Goal: Task Accomplishment & Management: Use online tool/utility

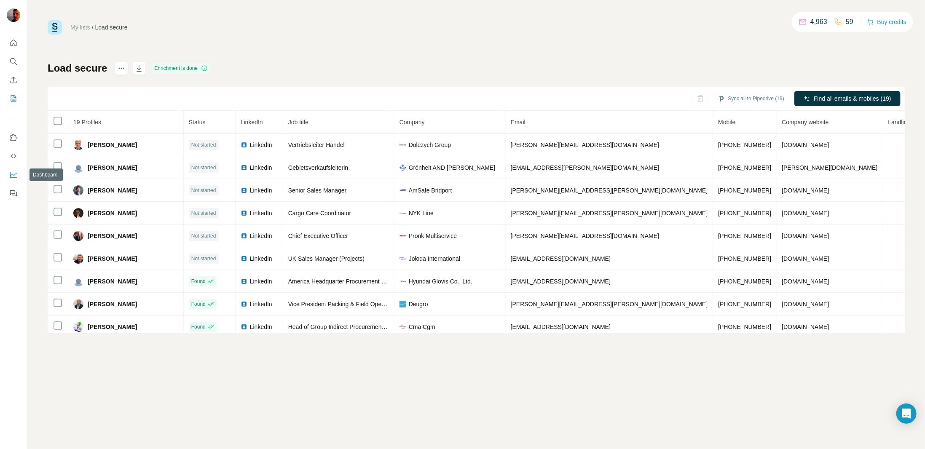
click at [14, 177] on icon "Dashboard" at bounding box center [13, 175] width 7 height 6
drag, startPoint x: 479, startPoint y: 39, endPoint x: 441, endPoint y: 31, distance: 39.2
click at [479, 39] on div "My lists / Load secure 4,963 59 Buy credits Load secure Enrichment is done Sync…" at bounding box center [476, 176] width 857 height 313
click at [10, 41] on icon "Quick start" at bounding box center [13, 43] width 8 height 8
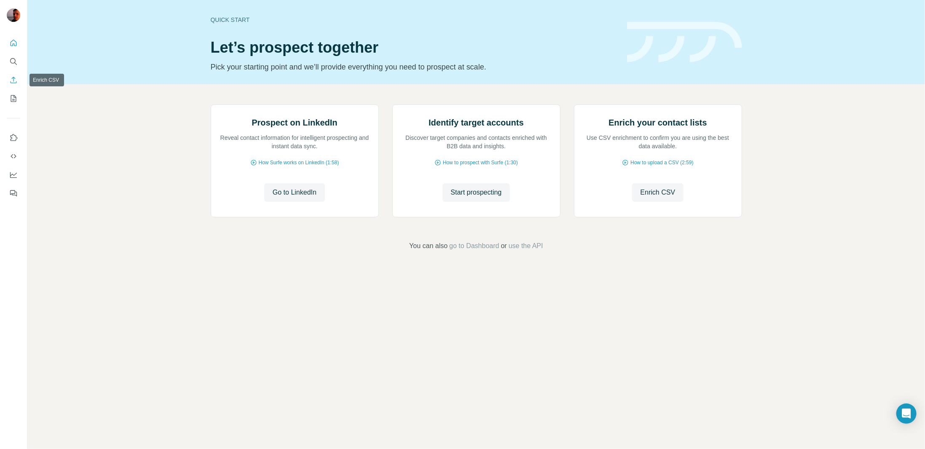
click at [15, 84] on icon "Enrich CSV" at bounding box center [13, 80] width 8 height 8
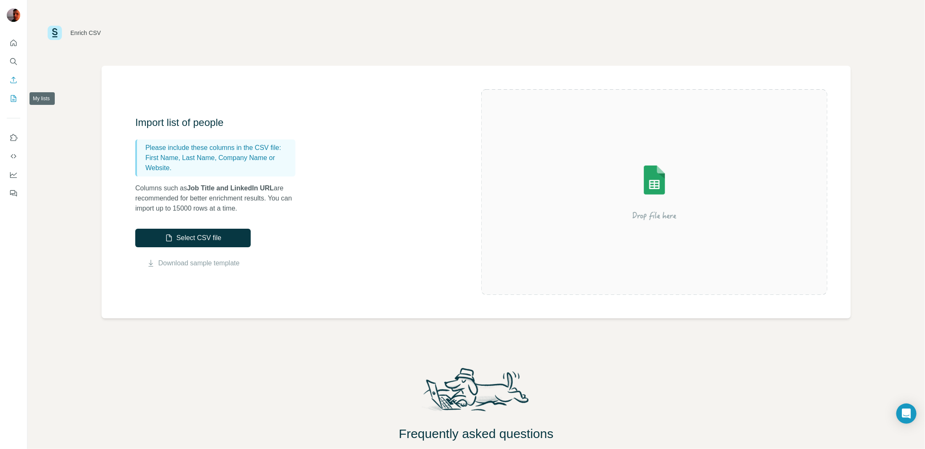
click at [14, 98] on icon "My lists" at bounding box center [13, 98] width 8 height 8
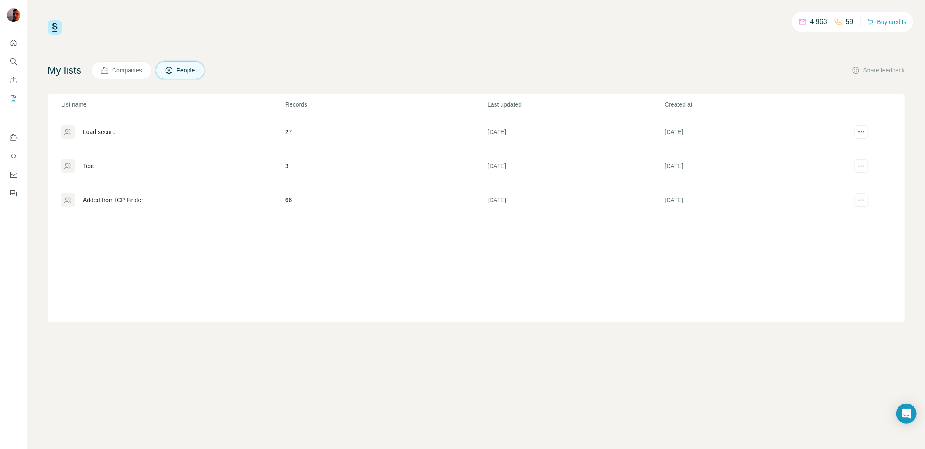
click at [111, 129] on div "Load secure" at bounding box center [99, 132] width 32 height 8
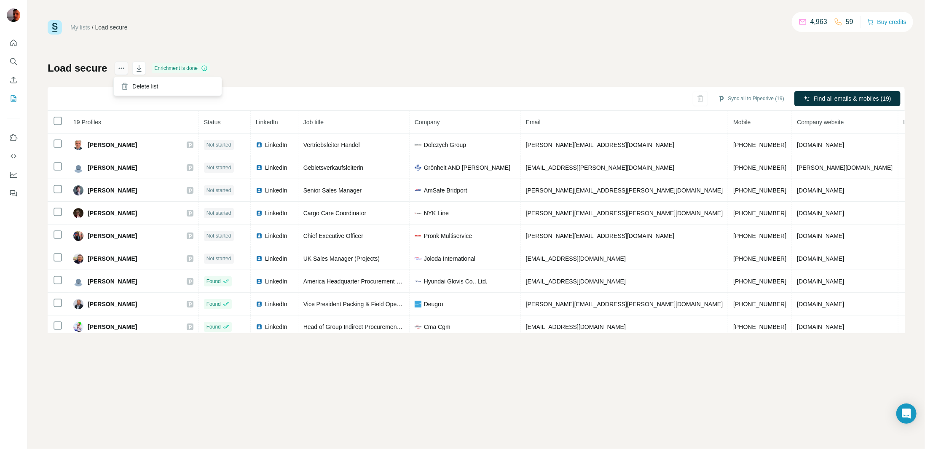
click at [119, 66] on icon "actions" at bounding box center [121, 68] width 8 height 8
click at [79, 69] on h1 "Load secure" at bounding box center [77, 68] width 59 height 13
click at [11, 97] on icon "My lists" at bounding box center [13, 98] width 8 height 8
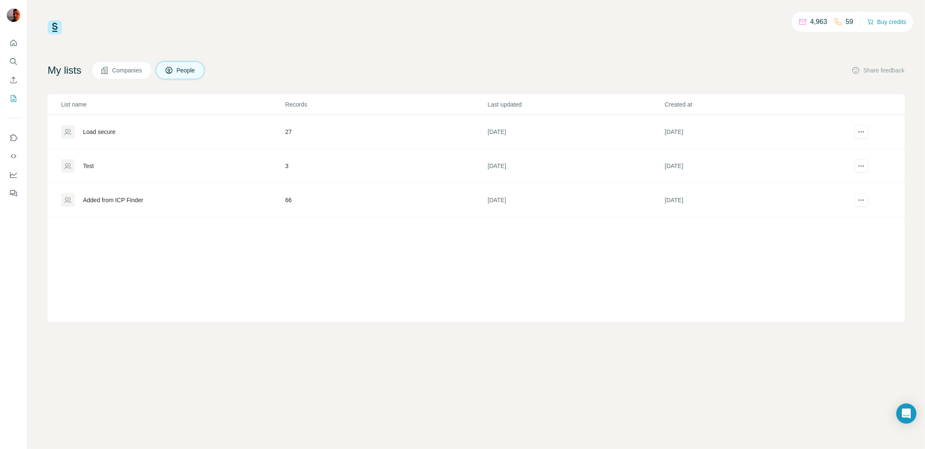
click at [103, 130] on div "Load secure" at bounding box center [99, 132] width 32 height 8
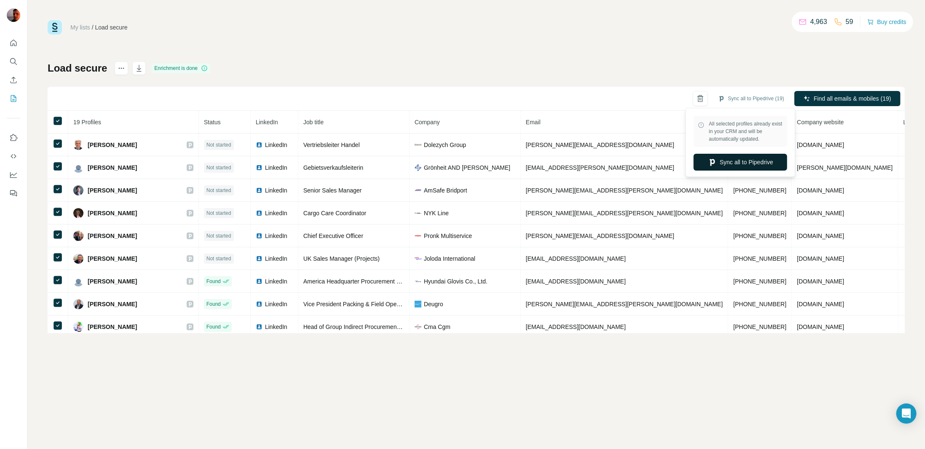
click at [765, 165] on button "Sync all to Pipedrive" at bounding box center [741, 162] width 94 height 17
click at [464, 49] on div "My lists / Load secure 4,963 59 Buy credits Load secure Enrichment is done Sync…" at bounding box center [476, 176] width 857 height 313
click at [53, 119] on icon at bounding box center [58, 121] width 10 height 10
click at [416, 34] on div "My lists / Load secure 4,963 59 Buy credits" at bounding box center [476, 27] width 857 height 14
click at [207, 69] on icon at bounding box center [204, 68] width 7 height 7
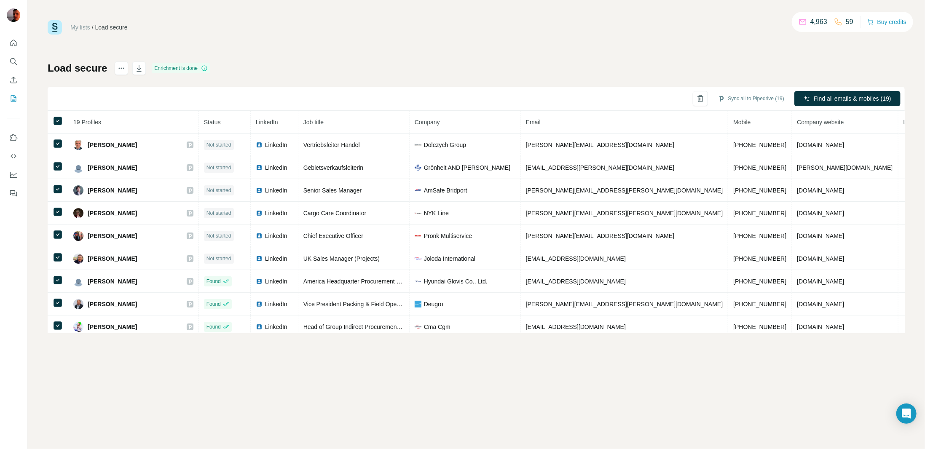
click at [551, 80] on div "Load secure Enrichment is done Sync all to Pipedrive (19) Find all emails & mob…" at bounding box center [476, 198] width 857 height 272
click at [120, 69] on icon "actions" at bounding box center [121, 68] width 8 height 8
click at [407, 50] on div "My lists / Load secure 4,963 59 Buy credits Load secure Enrichment is done Sync…" at bounding box center [476, 176] width 857 height 313
click at [16, 98] on icon "My lists" at bounding box center [13, 98] width 5 height 7
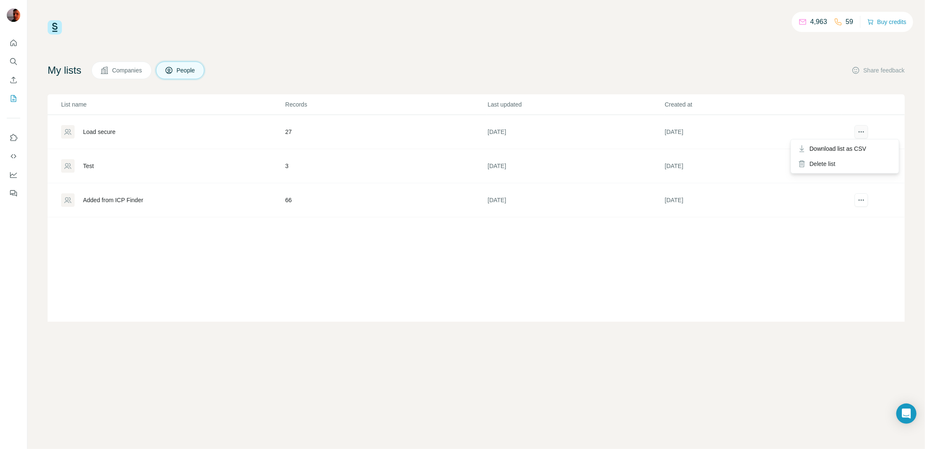
click at [861, 132] on icon "actions" at bounding box center [861, 132] width 1 height 1
click at [796, 126] on td "[DATE]" at bounding box center [753, 132] width 177 height 34
click at [367, 33] on div "4,963 59 Buy credits" at bounding box center [476, 27] width 857 height 14
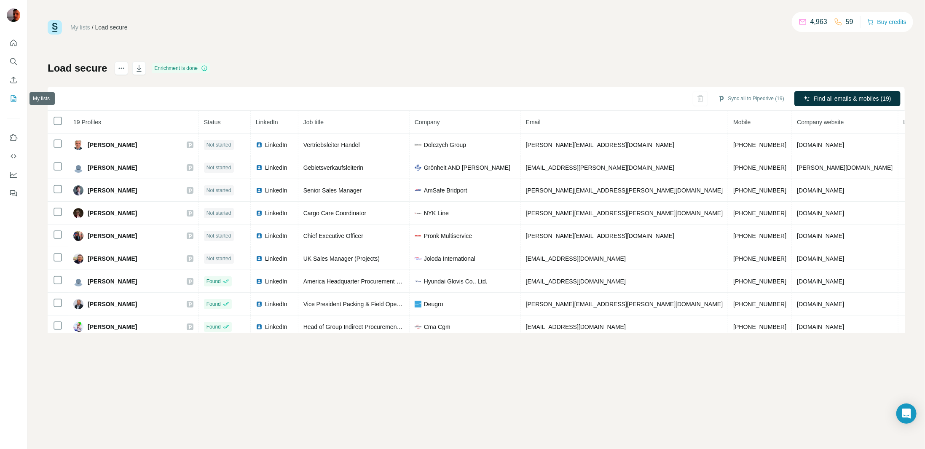
click at [14, 93] on button "My lists" at bounding box center [13, 98] width 13 height 15
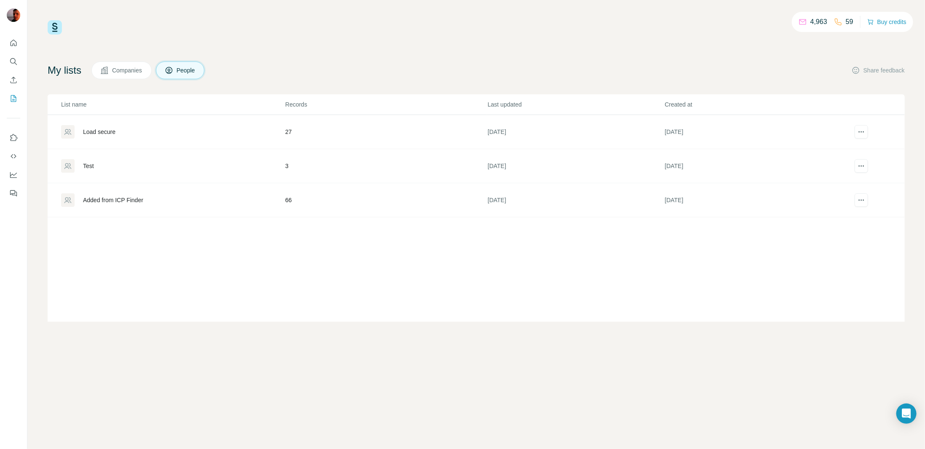
click at [127, 72] on span "Companies" at bounding box center [127, 70] width 31 height 8
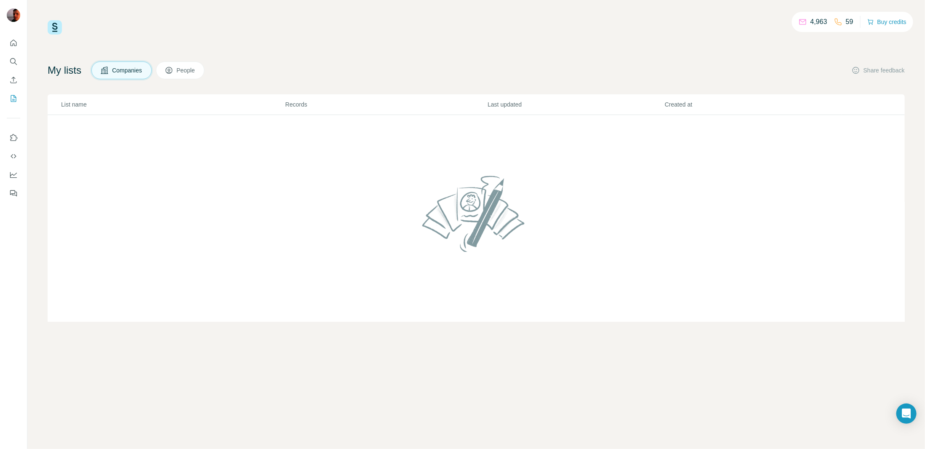
click at [187, 70] on span "People" at bounding box center [186, 70] width 19 height 8
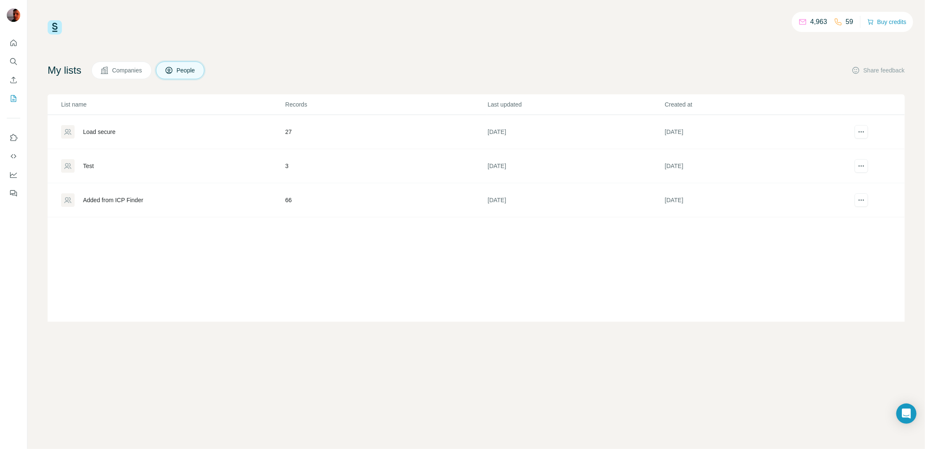
click at [102, 133] on div "Load secure" at bounding box center [99, 132] width 32 height 8
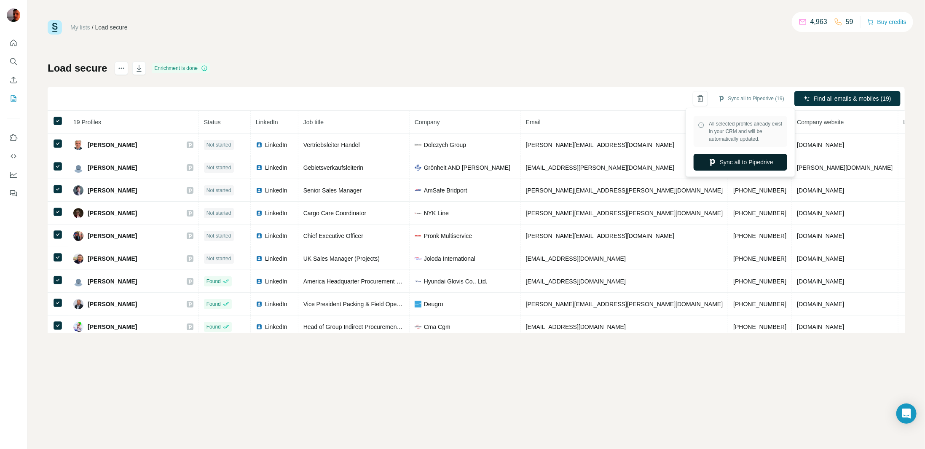
click at [761, 161] on button "Sync all to Pipedrive" at bounding box center [741, 162] width 94 height 17
click at [744, 56] on div "My lists / Load secure 4,963 59 Buy credits Load secure Enrichment is done Sync…" at bounding box center [476, 176] width 857 height 313
click at [279, 39] on div "My lists / Load secure 4,963 59 Buy credits Load secure Enrichment is done Sync…" at bounding box center [476, 176] width 857 height 313
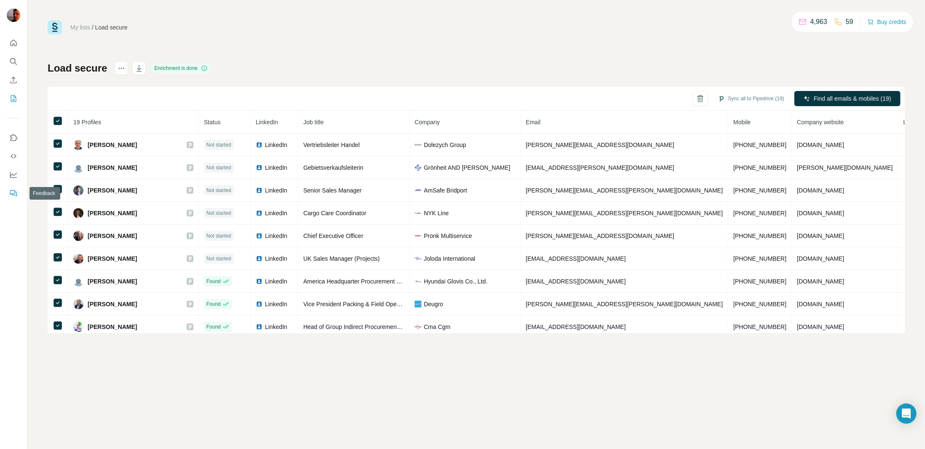
click at [12, 196] on icon "Feedback" at bounding box center [13, 193] width 8 height 8
click at [515, 54] on div "My lists / Load secure 4,963 59 Buy credits Load secure Enrichment is done Sync…" at bounding box center [476, 176] width 857 height 313
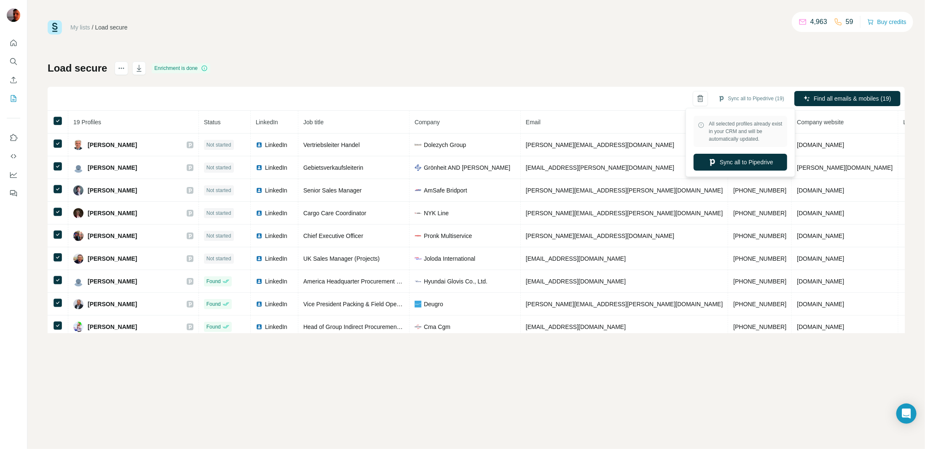
click at [728, 130] on span "All selected profiles already exist in your CRM and will be automatically updat…" at bounding box center [746, 131] width 74 height 23
click at [502, 47] on div "My lists / Load secure 4,963 59 Buy credits Load secure Enrichment is done Sync…" at bounding box center [476, 176] width 857 height 313
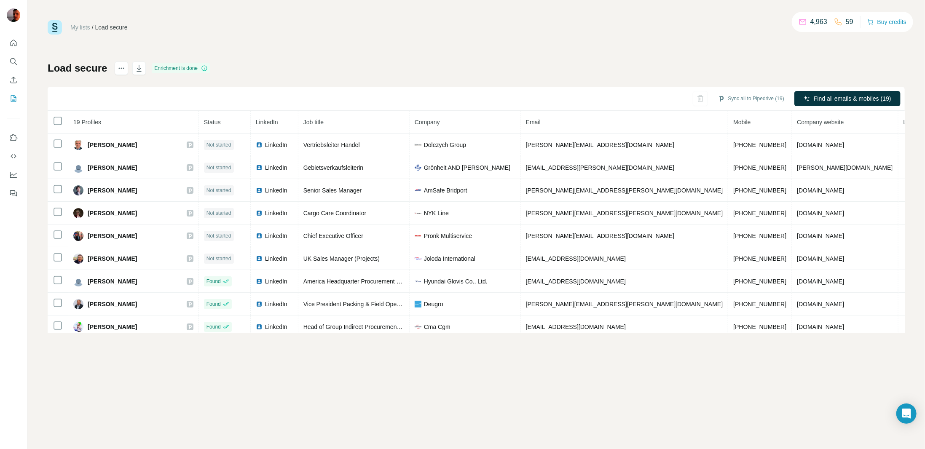
click at [260, 46] on div "My lists / Load secure 4,963 59 Buy credits Load secure Enrichment is done Sync…" at bounding box center [476, 176] width 857 height 313
click at [11, 99] on icon "My lists" at bounding box center [13, 98] width 5 height 7
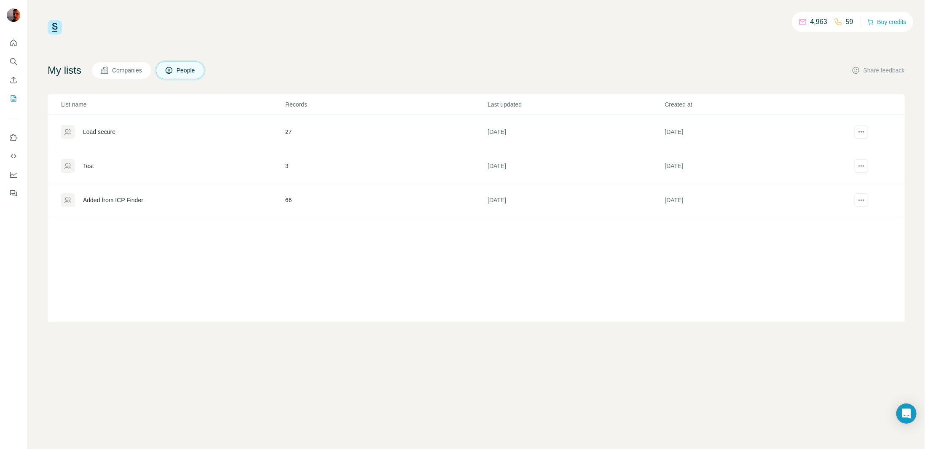
click at [331, 59] on div "4,963 59 Buy credits My lists Companies People Share feedback List name Records…" at bounding box center [476, 171] width 857 height 302
click at [800, 243] on div "List name Records Last updated Created at Load secure 27 7 days ago 7 days ago …" at bounding box center [476, 208] width 857 height 228
click at [254, 54] on div "4,963 59 Buy credits My lists Companies People Share feedback List name Records…" at bounding box center [476, 171] width 857 height 302
click at [106, 133] on div "Load secure" at bounding box center [99, 132] width 32 height 8
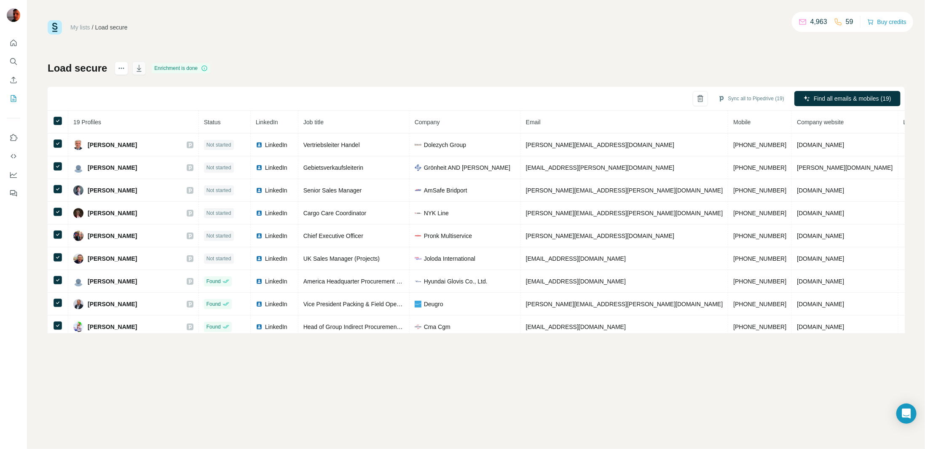
click at [135, 69] on icon "button" at bounding box center [139, 68] width 8 height 8
click at [435, 379] on div "My lists / Load secure 4,963 59 Buy credits Load secure Enrichment is done Sync…" at bounding box center [476, 224] width 898 height 449
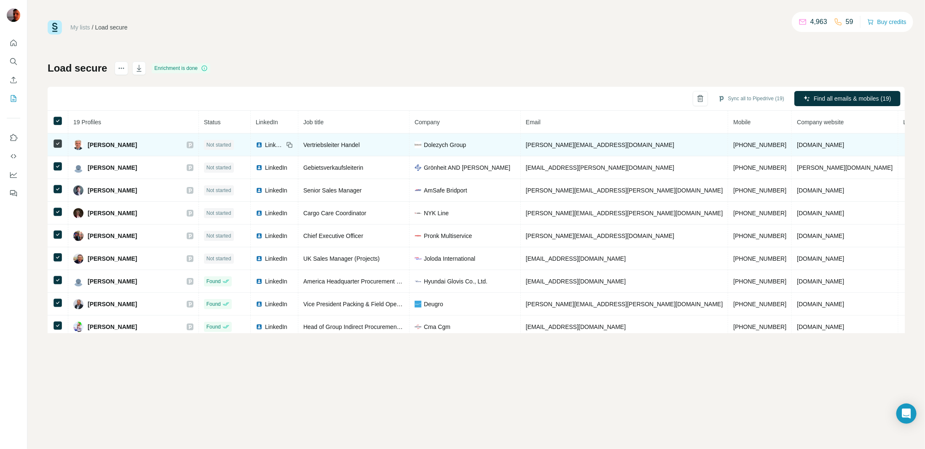
click at [265, 142] on span "LinkedIn" at bounding box center [274, 145] width 19 height 8
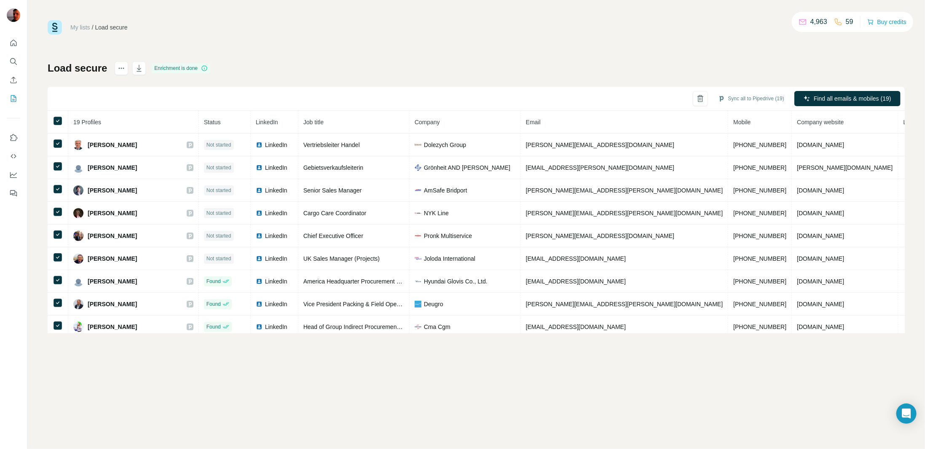
click at [698, 30] on div "My lists / Load secure 4,963 59 Buy credits" at bounding box center [476, 27] width 857 height 14
click at [903, 415] on icon "Open Intercom Messenger" at bounding box center [907, 413] width 10 height 11
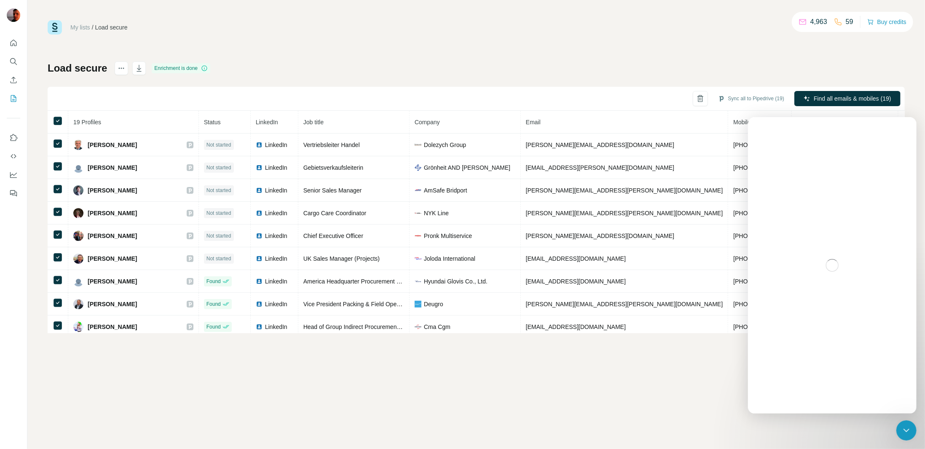
click at [907, 434] on icon "Close Intercom Messenger" at bounding box center [906, 430] width 10 height 10
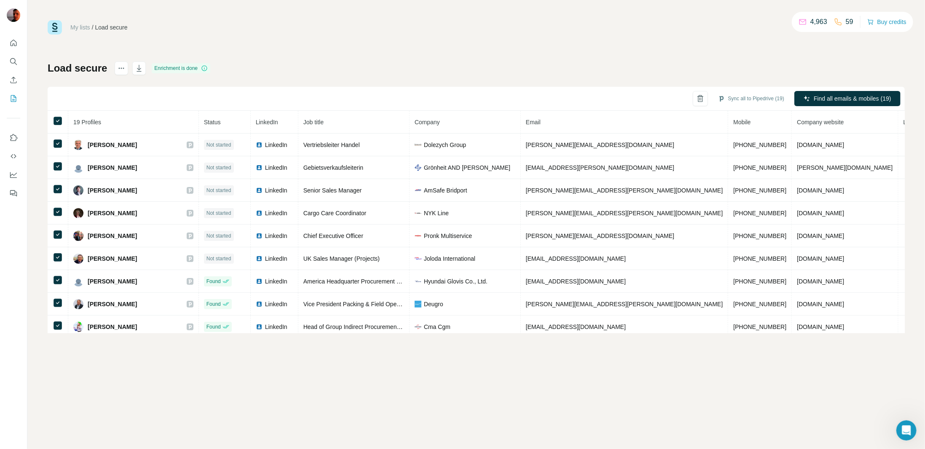
click at [908, 431] on icon "Open Intercom Messenger" at bounding box center [907, 431] width 14 height 14
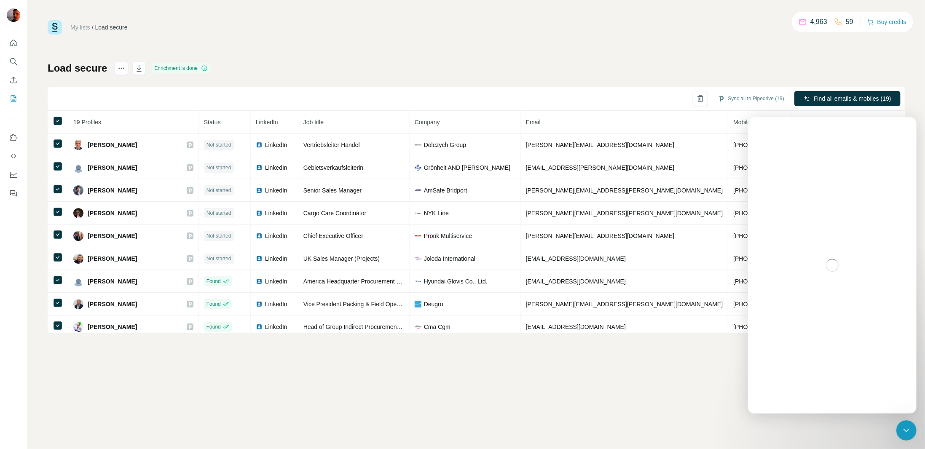
click at [761, 154] on div "Intercom messenger" at bounding box center [832, 265] width 169 height 297
click at [845, 250] on div "Intercom messenger" at bounding box center [832, 265] width 169 height 297
click at [908, 430] on icon "Close Intercom Messenger" at bounding box center [906, 430] width 6 height 3
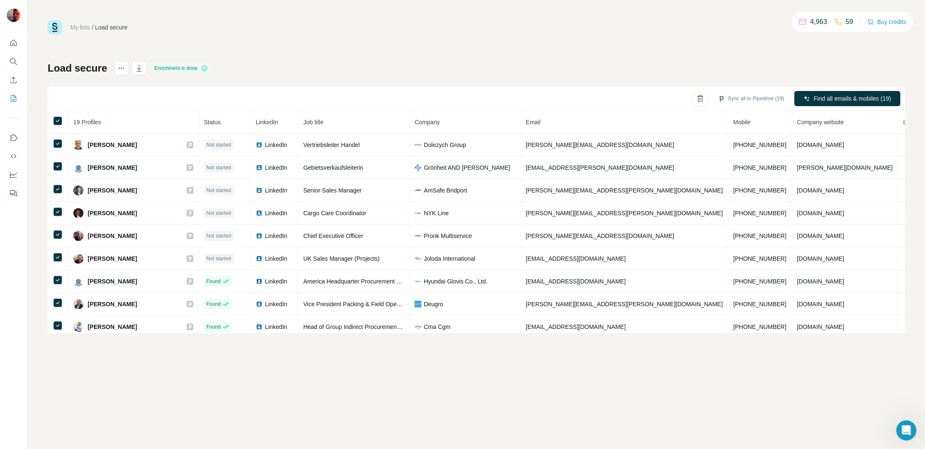
click at [908, 430] on icon "Open Intercom Messenger" at bounding box center [907, 431] width 14 height 14
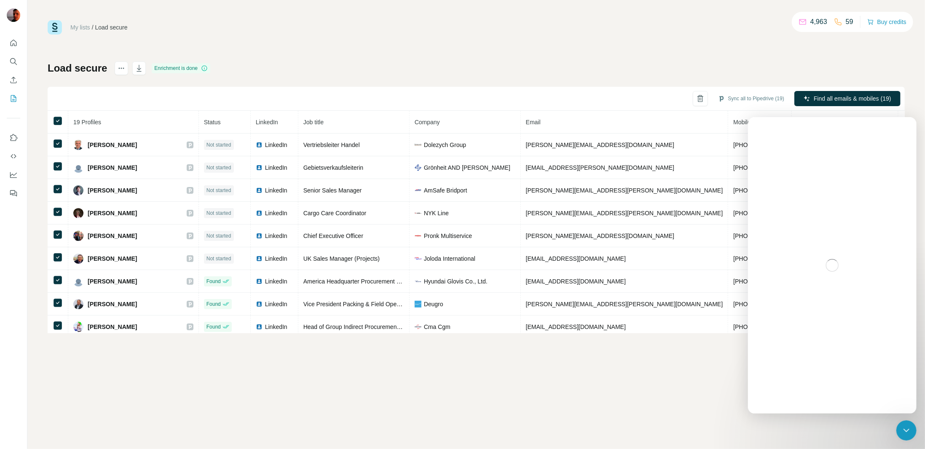
drag, startPoint x: 908, startPoint y: 430, endPoint x: 1615, endPoint y: 595, distance: 725.6
click at [908, 430] on icon "Close Intercom Messenger" at bounding box center [906, 430] width 6 height 3
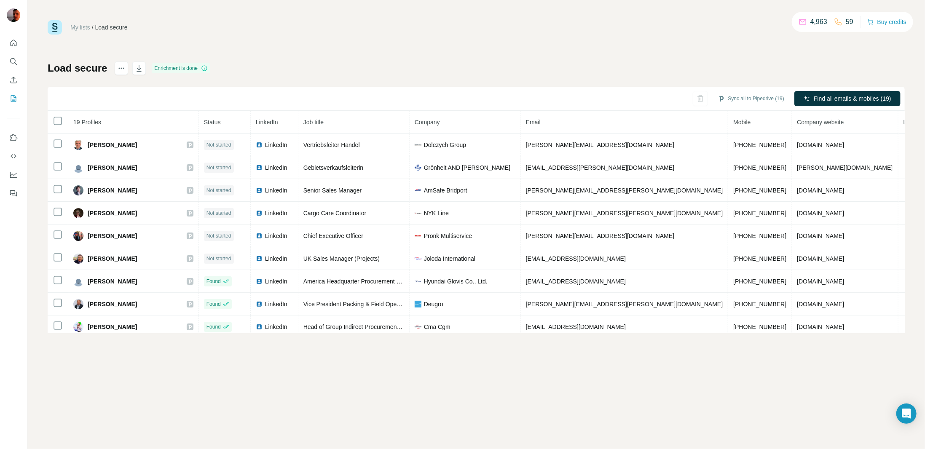
click at [621, 63] on div "Load secure Enrichment is done Sync all to Pipedrive (19) Find all emails & mob…" at bounding box center [476, 198] width 857 height 272
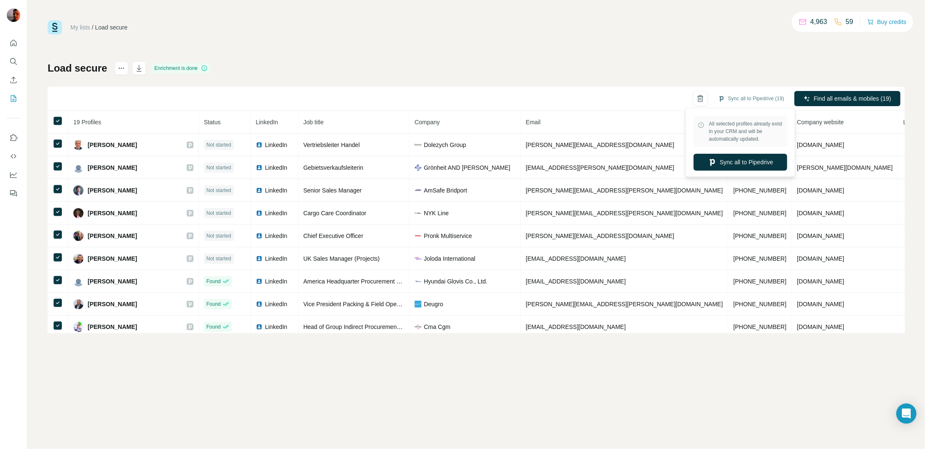
click at [744, 128] on span "All selected profiles already exist in your CRM and will be automatically updat…" at bounding box center [746, 131] width 74 height 23
click at [685, 43] on div "My lists / Load secure 4,963 59 Buy credits Load secure Enrichment is done Sync…" at bounding box center [476, 176] width 857 height 313
click at [357, 16] on div "My lists / Load secure 4,963 59 Buy credits Load secure Enrichment is done Sync…" at bounding box center [476, 224] width 898 height 449
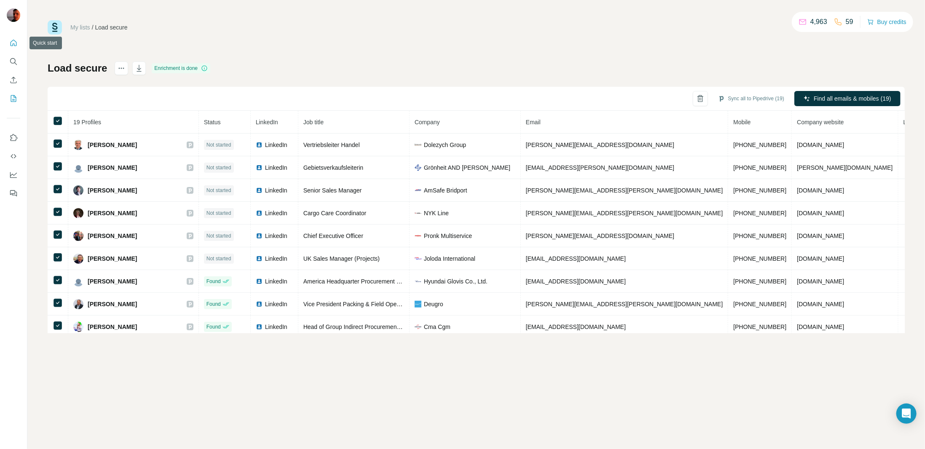
click at [16, 41] on icon "Quick start" at bounding box center [13, 43] width 8 height 8
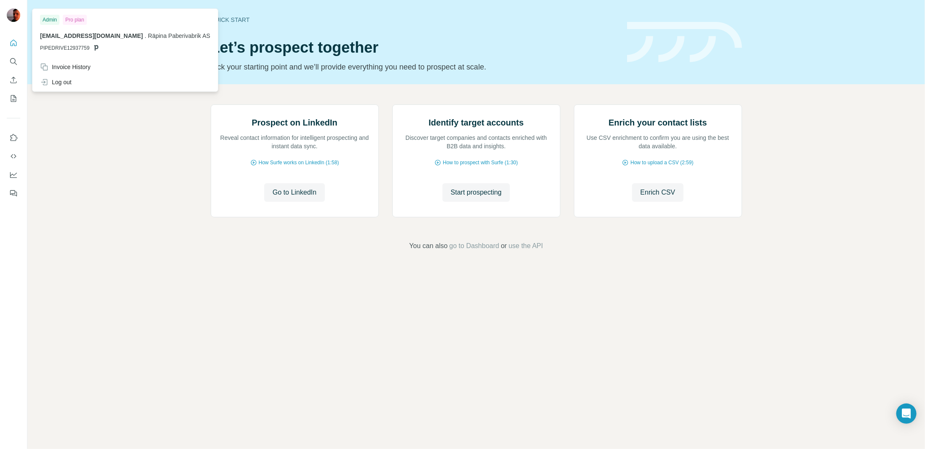
click at [12, 15] on img at bounding box center [13, 14] width 13 height 13
click at [11, 104] on button "My lists" at bounding box center [13, 98] width 13 height 15
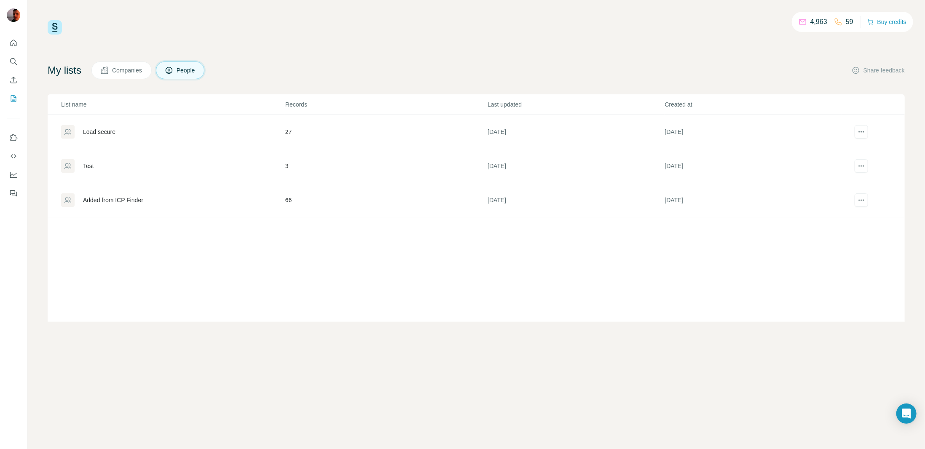
click at [135, 68] on span "Companies" at bounding box center [127, 70] width 31 height 8
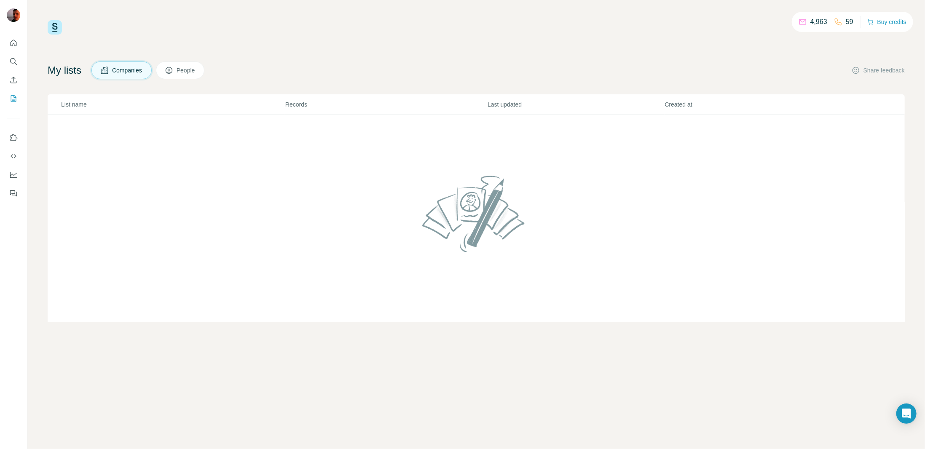
click at [173, 74] on icon at bounding box center [169, 70] width 8 height 8
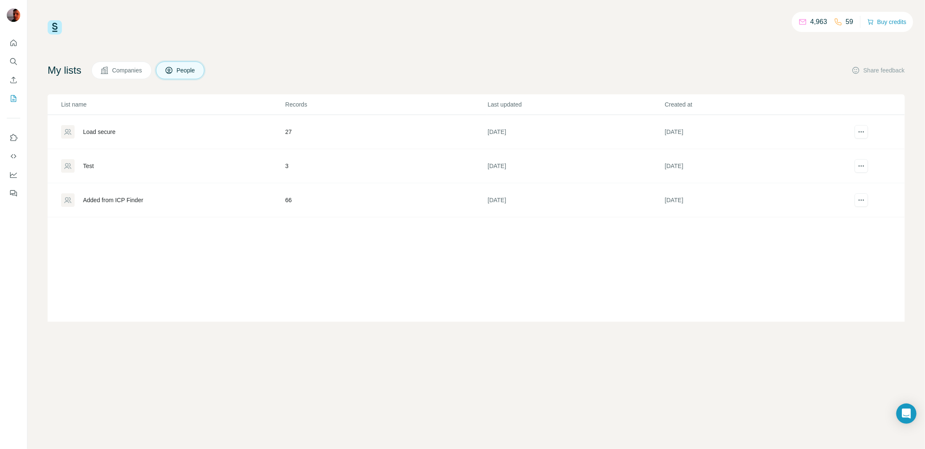
click at [102, 135] on div "Load secure" at bounding box center [99, 132] width 32 height 8
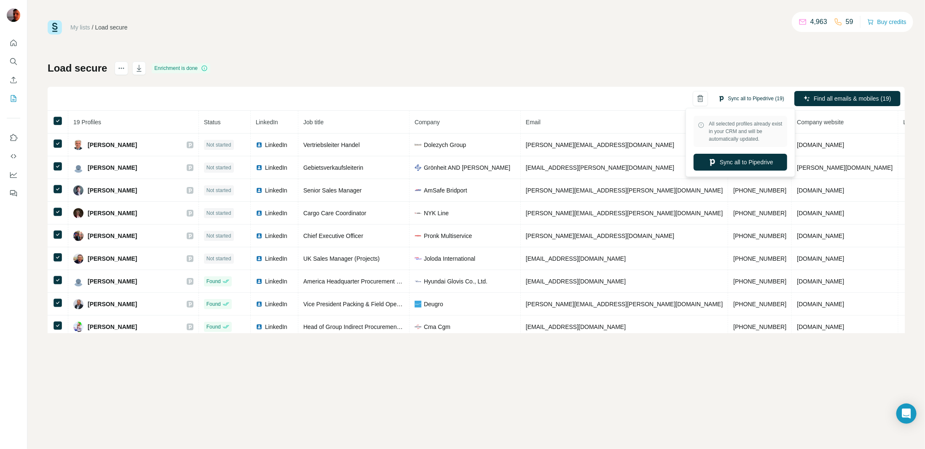
click at [725, 97] on button "Sync all to Pipedrive (19)" at bounding box center [751, 98] width 78 height 13
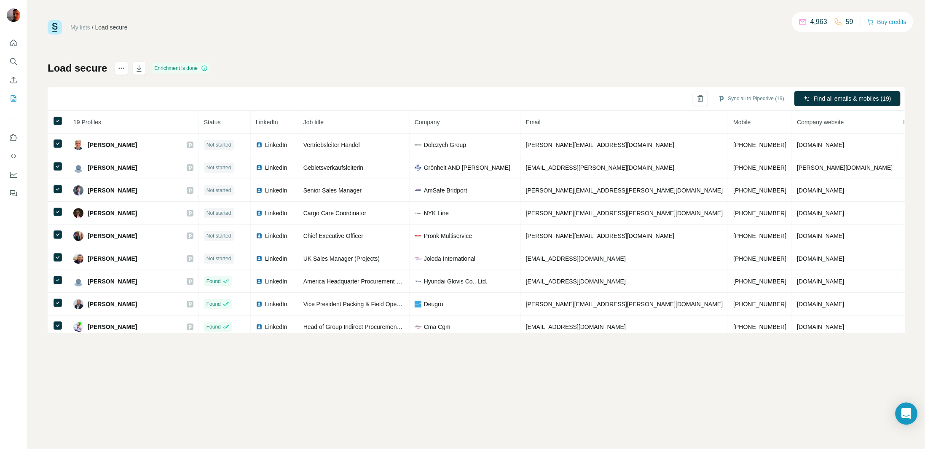
click at [909, 410] on icon "Open Intercom Messenger" at bounding box center [907, 413] width 10 height 11
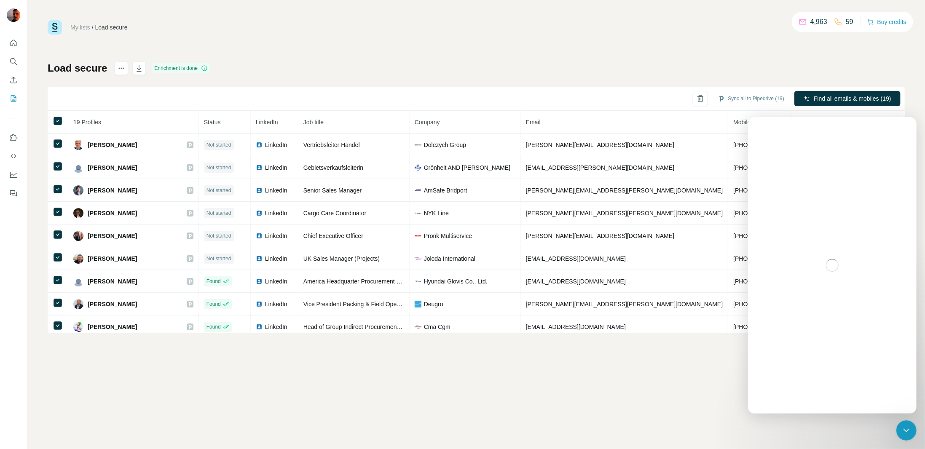
click at [689, 392] on div "My lists / Load secure 4,963 59 Buy credits Load secure Enrichment is done Sync…" at bounding box center [476, 224] width 898 height 449
drag, startPoint x: 470, startPoint y: 59, endPoint x: 478, endPoint y: 59, distance: 8.0
click at [470, 59] on div "My lists / Load secure 4,963 59 Buy credits Load secure Enrichment is done Sync…" at bounding box center [476, 176] width 857 height 313
drag, startPoint x: 903, startPoint y: 426, endPoint x: 1761, endPoint y: 847, distance: 955.4
click at [903, 426] on icon "Close Intercom Messenger" at bounding box center [906, 430] width 10 height 10
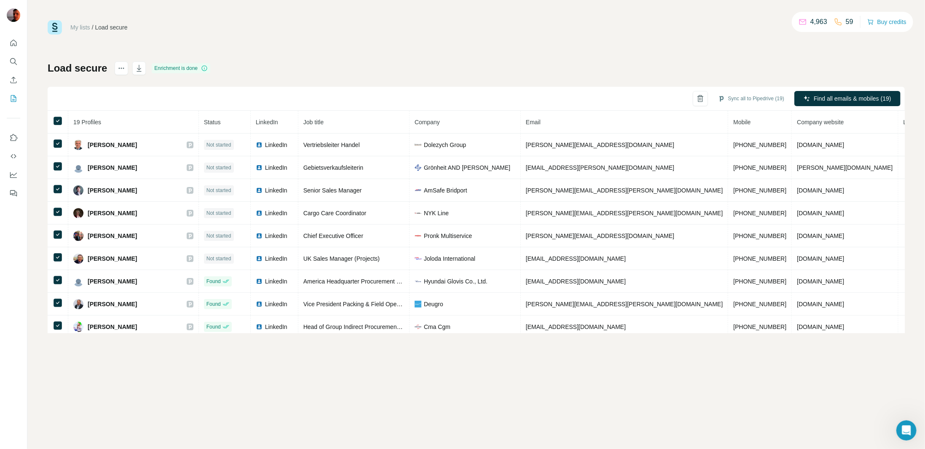
click at [695, 408] on div "My lists / Load secure 4,963 59 Buy credits Load secure Enrichment is done Sync…" at bounding box center [476, 224] width 898 height 449
click at [759, 99] on button "Sync all to Pipedrive (19)" at bounding box center [751, 98] width 78 height 13
click at [742, 166] on button "Sync all to Pipedrive" at bounding box center [741, 162] width 94 height 17
